Goal: Information Seeking & Learning: Learn about a topic

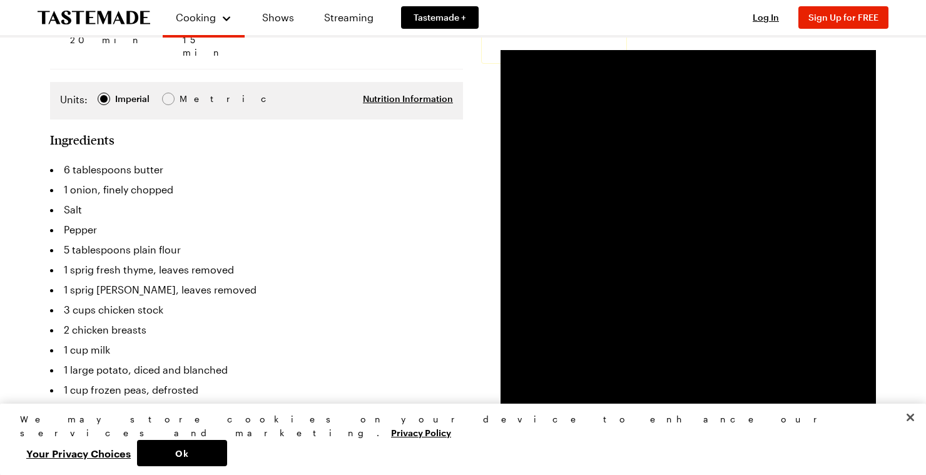
scroll to position [270, 0]
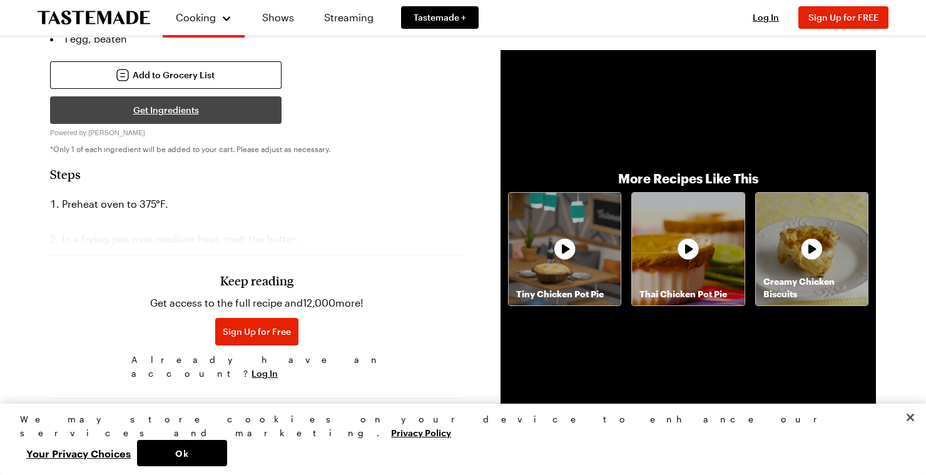
scroll to position [650, 0]
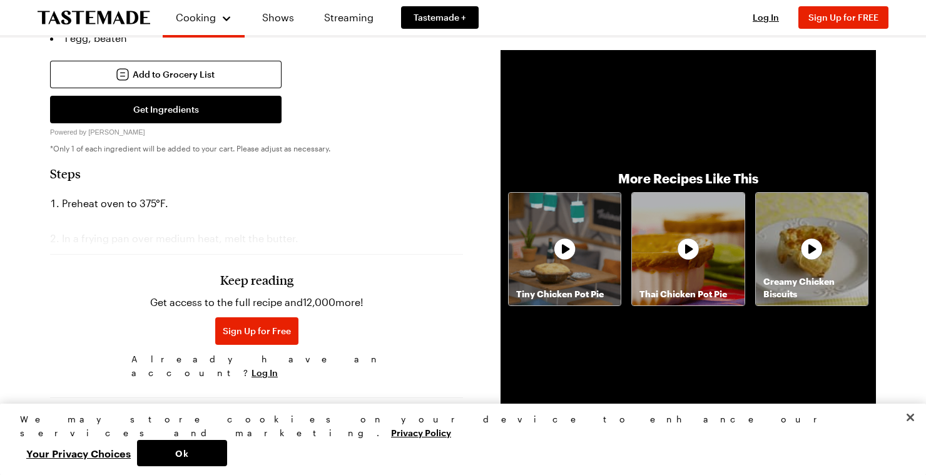
click at [241, 272] on h3 "Keep reading" at bounding box center [256, 279] width 73 height 15
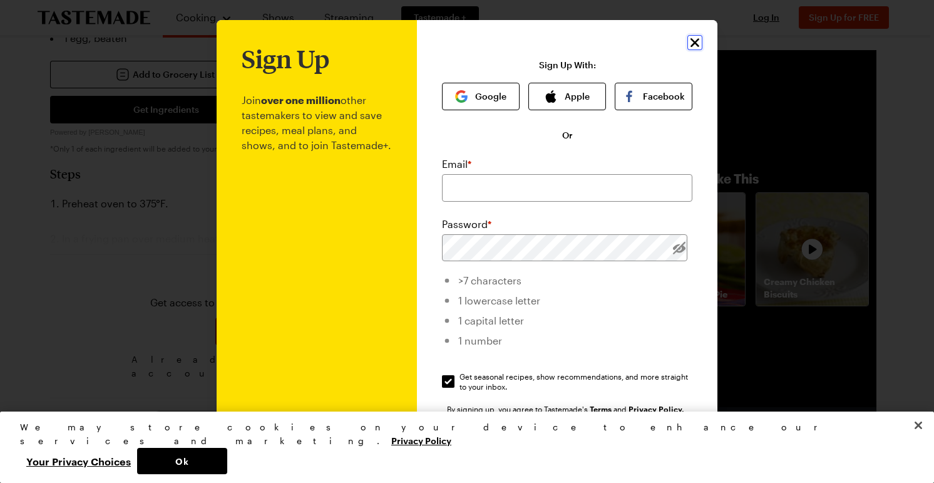
click at [691, 40] on icon "Close" at bounding box center [694, 42] width 15 height 15
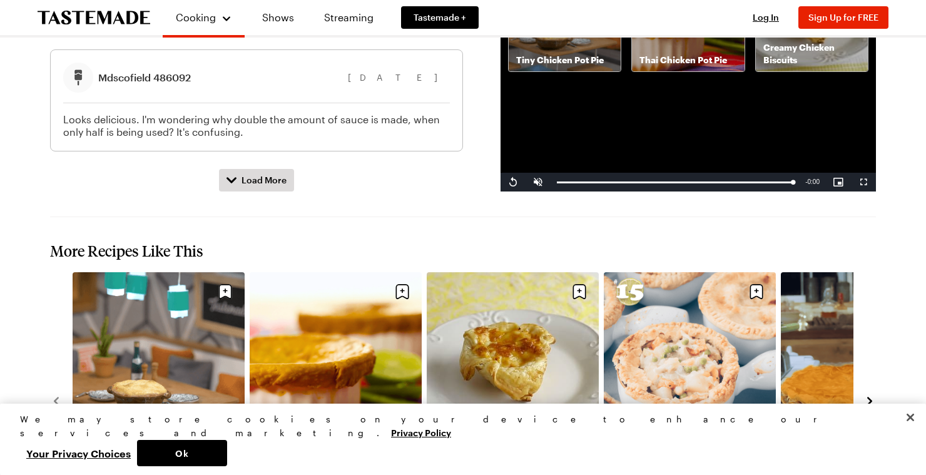
scroll to position [1776, 0]
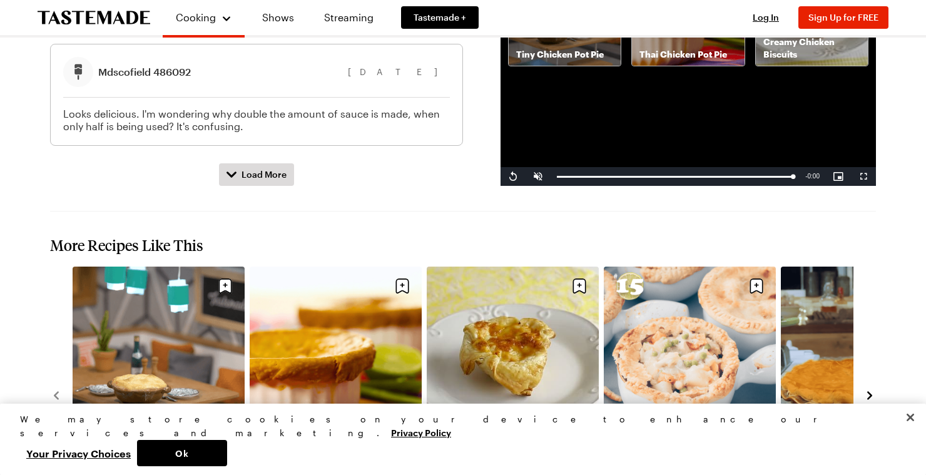
click at [478, 444] on link "Creamy Chicken Biscuits" at bounding box center [513, 450] width 172 height 13
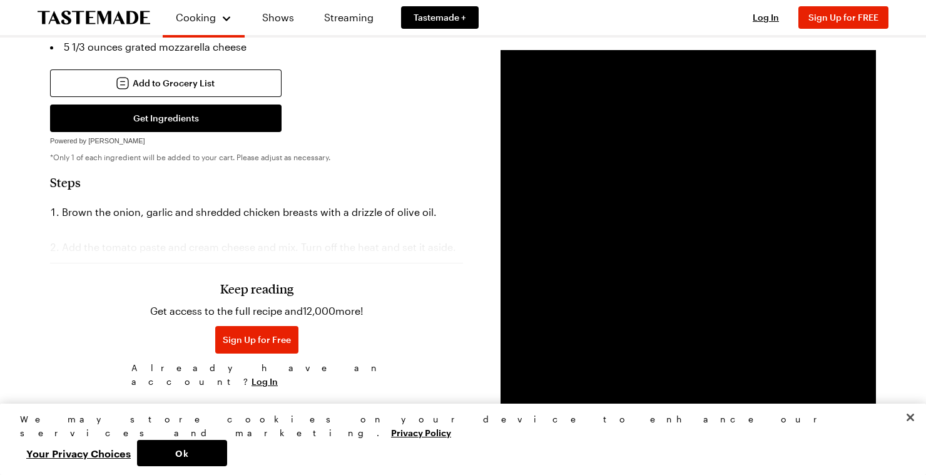
scroll to position [467, 0]
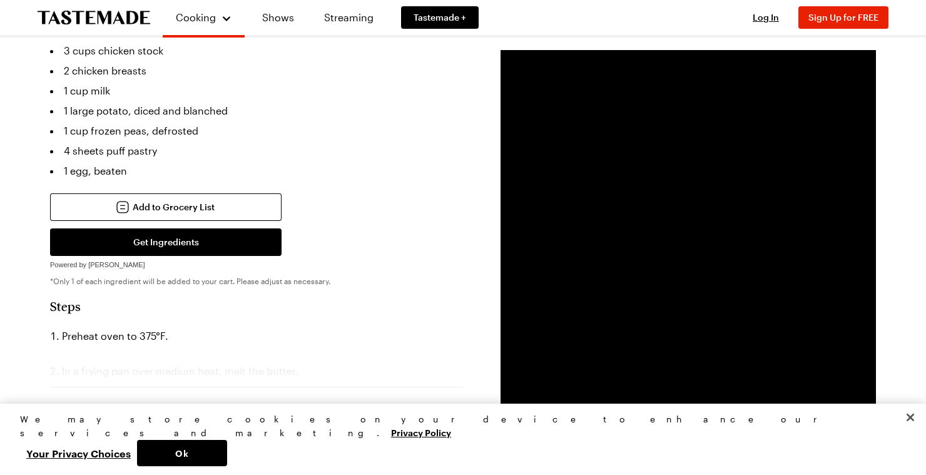
scroll to position [521, 0]
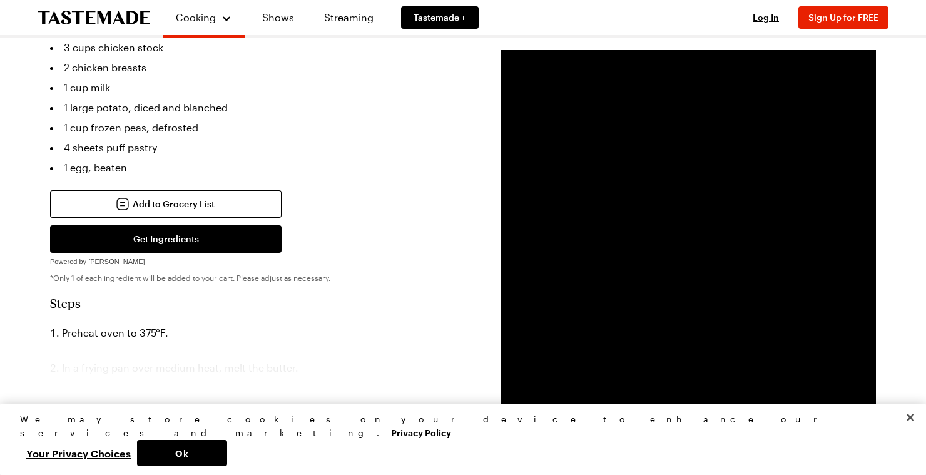
click at [62, 295] on h2 "Steps" at bounding box center [256, 302] width 413 height 15
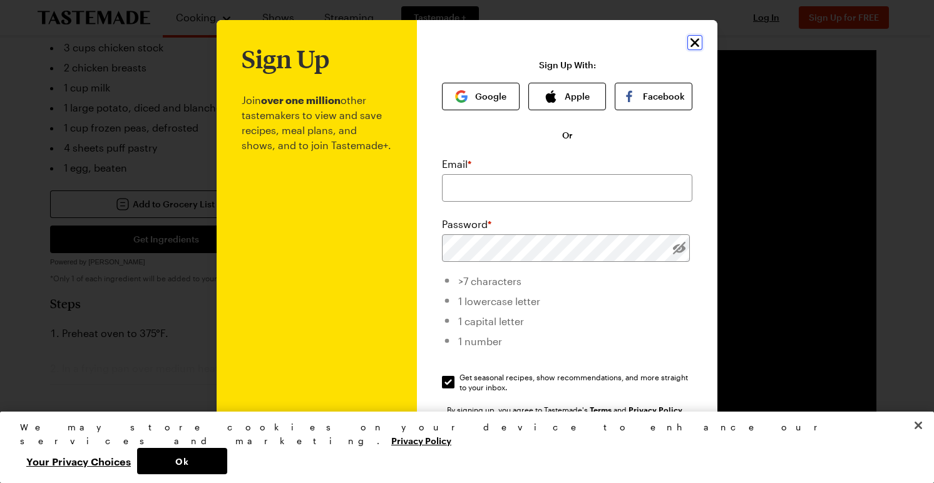
click at [690, 39] on icon "Close" at bounding box center [694, 42] width 15 height 15
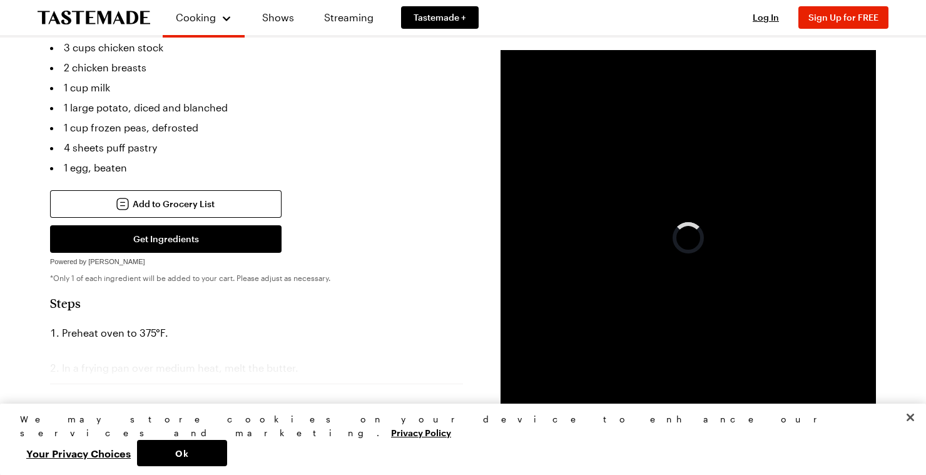
drag, startPoint x: 714, startPoint y: 415, endPoint x: 543, endPoint y: 427, distance: 171.9
click at [536, 416] on span "Video Player" at bounding box center [538, 416] width 25 height 0
drag, startPoint x: 701, startPoint y: 412, endPoint x: 526, endPoint y: 421, distance: 175.5
click at [526, 421] on div "Play Mute 100% Current Time 0:00 / Duration 1:13 Loaded : 100.00% 0:00 0:00 Str…" at bounding box center [689, 416] width 376 height 19
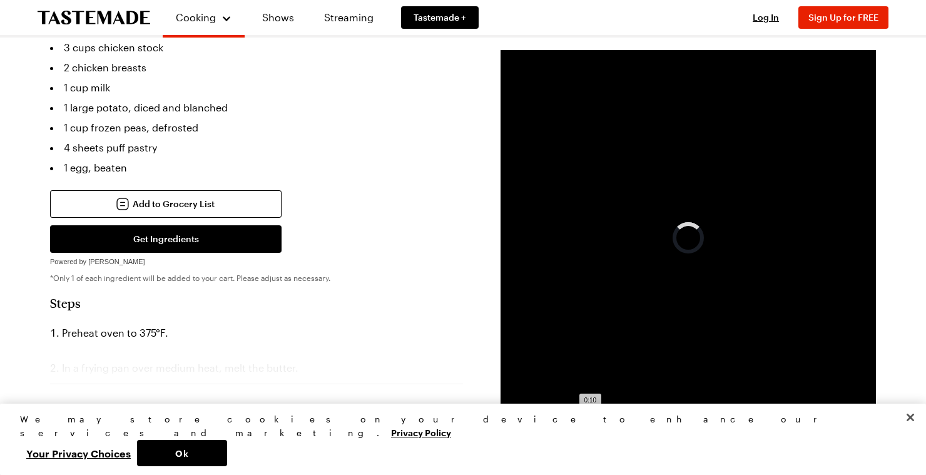
drag, startPoint x: 690, startPoint y: 412, endPoint x: 588, endPoint y: 425, distance: 102.9
click at [588, 425] on div "Loaded : 100.00% 0:09 0:10" at bounding box center [675, 416] width 248 height 19
drag, startPoint x: 794, startPoint y: 414, endPoint x: 558, endPoint y: 440, distance: 237.4
click at [576, 416] on div "Volume Level" at bounding box center [565, 417] width 24 height 2
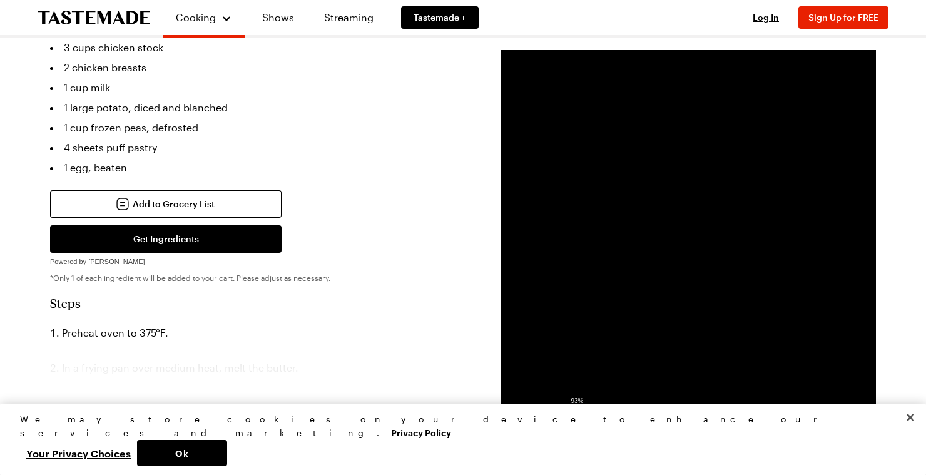
click at [576, 416] on div "Volume Level" at bounding box center [565, 417] width 24 height 2
click at [511, 416] on span "Video Player" at bounding box center [513, 416] width 25 height 0
